Goal: Transaction & Acquisition: Purchase product/service

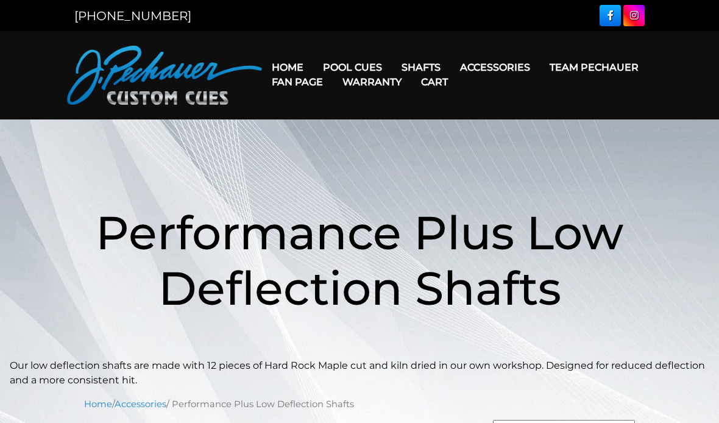
scroll to position [304, 0]
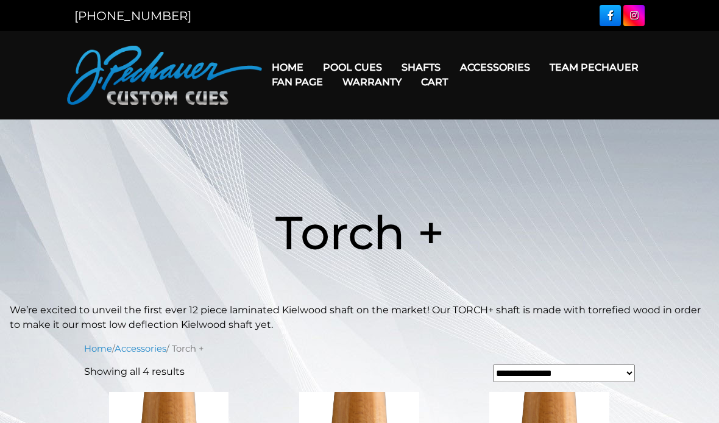
scroll to position [10, 0]
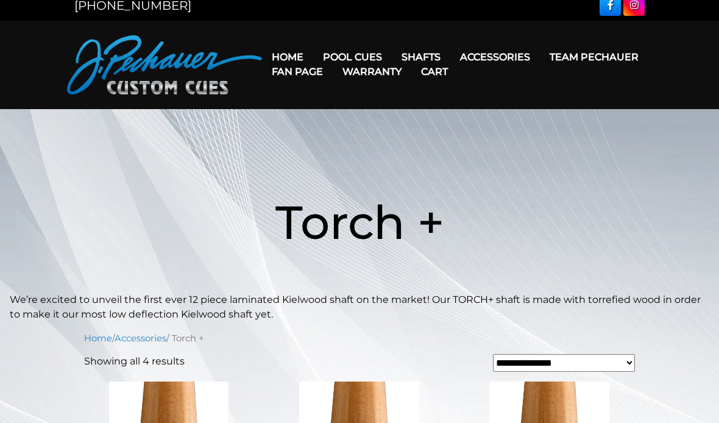
click at [432, 97] on link "JP Series (T) – NEW" at bounding box center [389, 91] width 150 height 17
click at [540, 57] on link "Team Pechauer" at bounding box center [594, 56] width 108 height 31
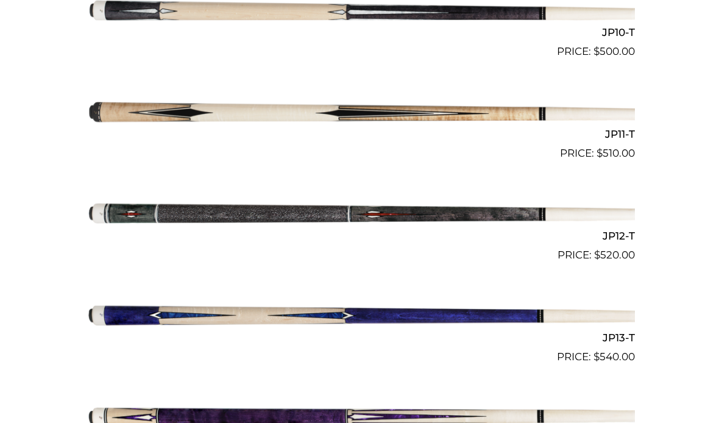
scroll to position [1289, 0]
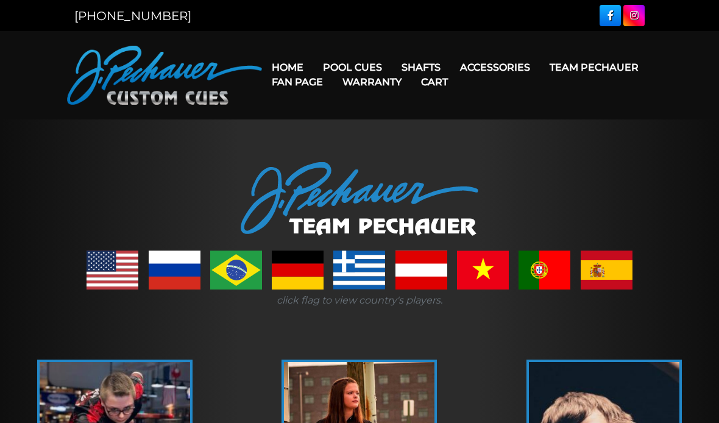
click at [433, 128] on link "Pro Series (R) – NEW" at bounding box center [389, 119] width 150 height 17
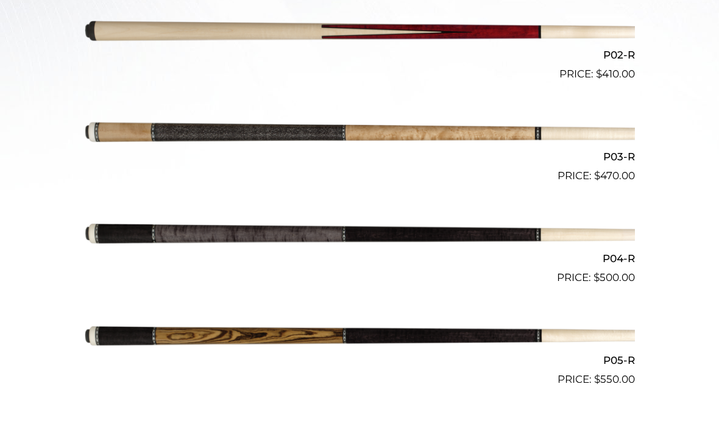
scroll to position [519, 0]
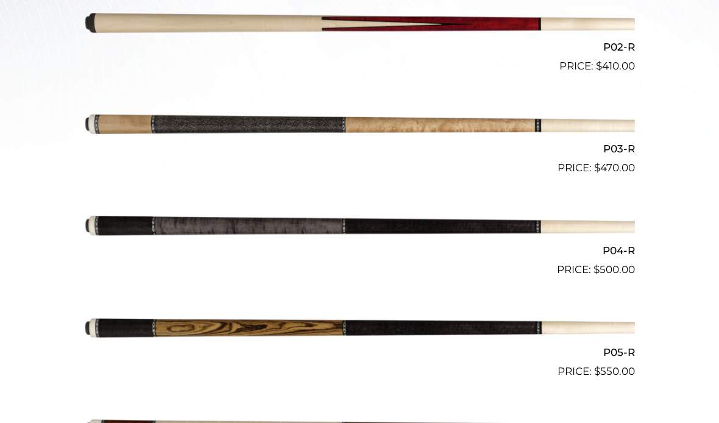
click at [601, 223] on img at bounding box center [359, 226] width 551 height 91
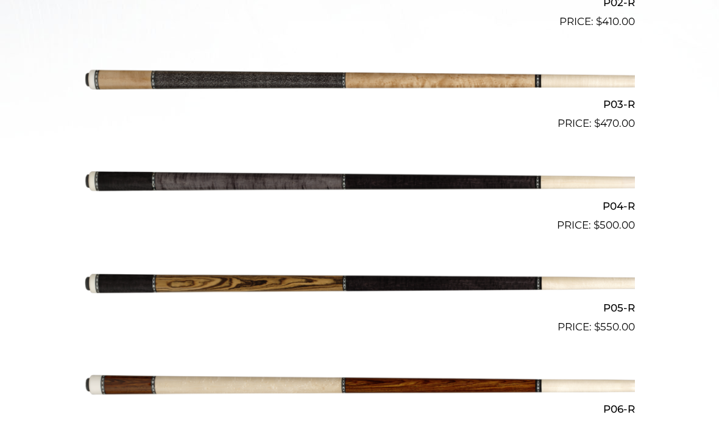
click at [573, 275] on img at bounding box center [359, 283] width 551 height 91
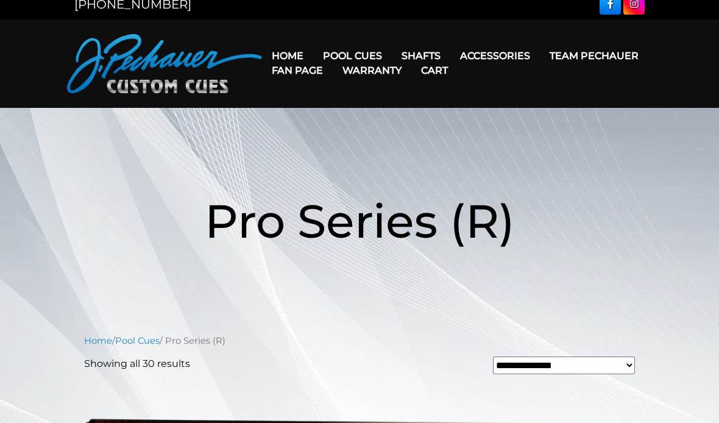
scroll to position [0, 0]
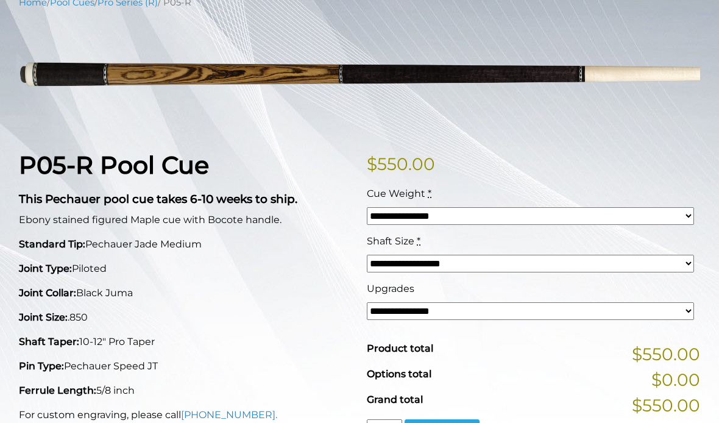
scroll to position [189, 0]
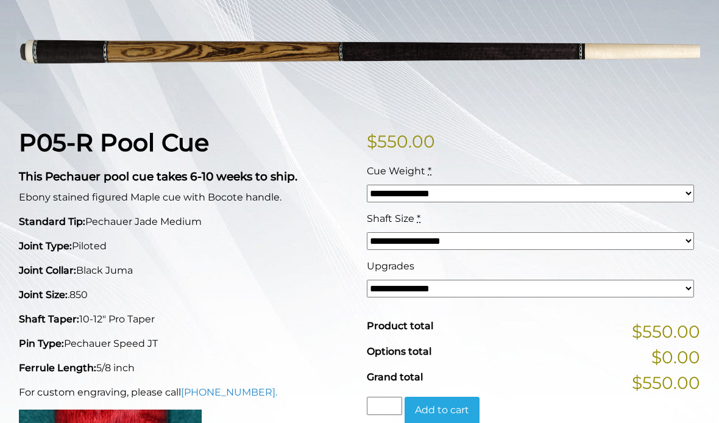
click at [676, 286] on select "**********" at bounding box center [530, 289] width 327 height 18
select select "*****"
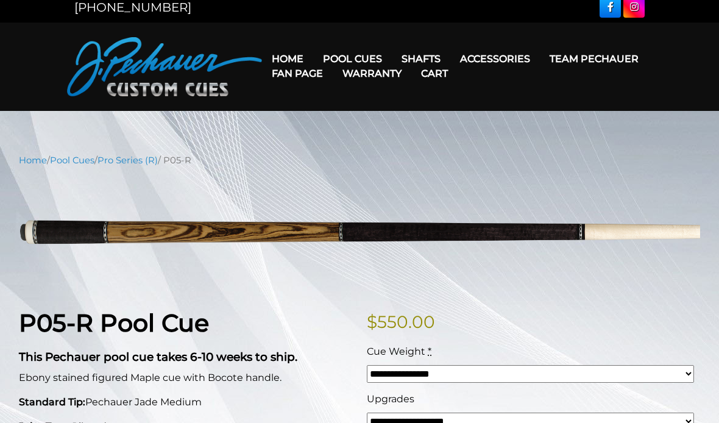
scroll to position [0, 0]
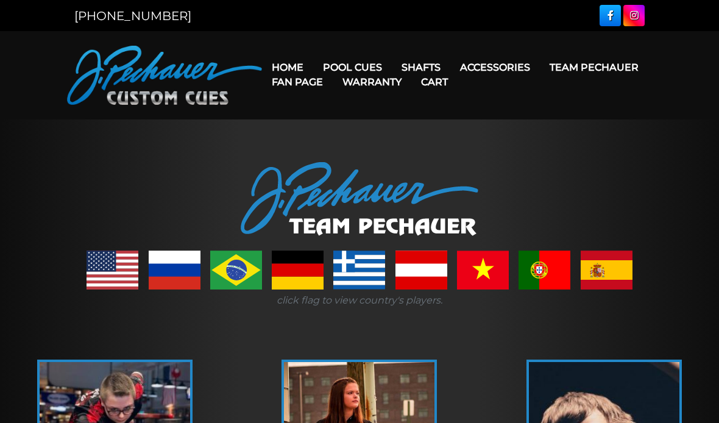
click at [419, 110] on link "JP Series (T) – NEW" at bounding box center [389, 101] width 150 height 17
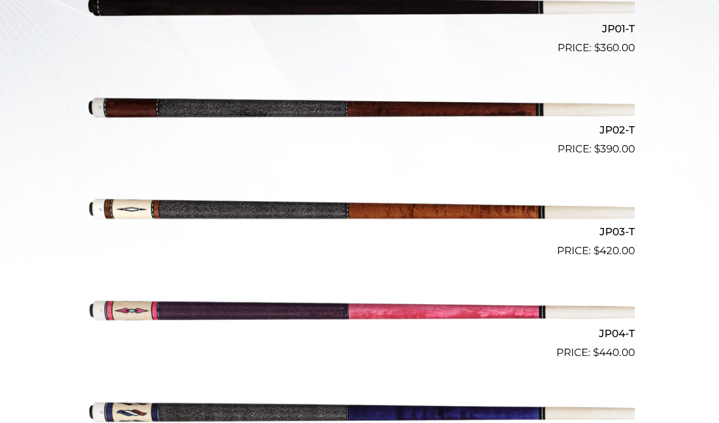
scroll to position [401, 0]
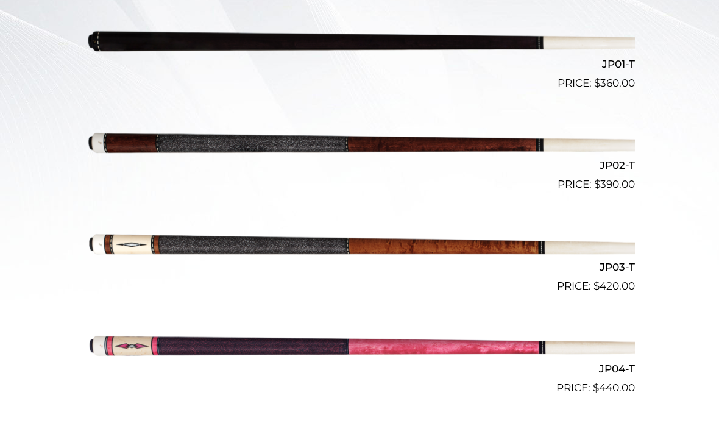
click at [588, 142] on img at bounding box center [359, 141] width 551 height 91
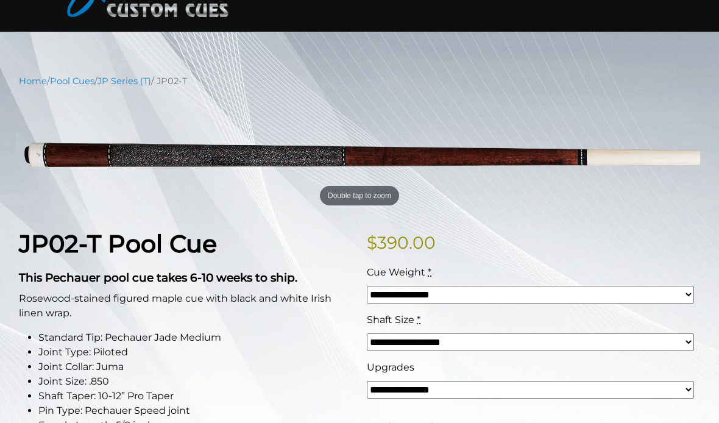
scroll to position [88, 0]
